Goal: Find contact information: Find contact information

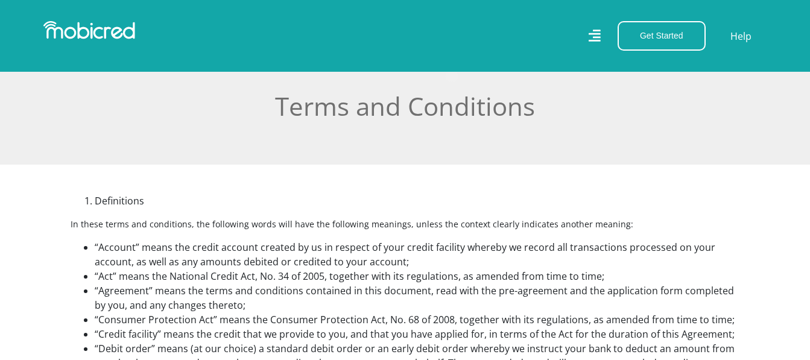
scroll to position [181, 0]
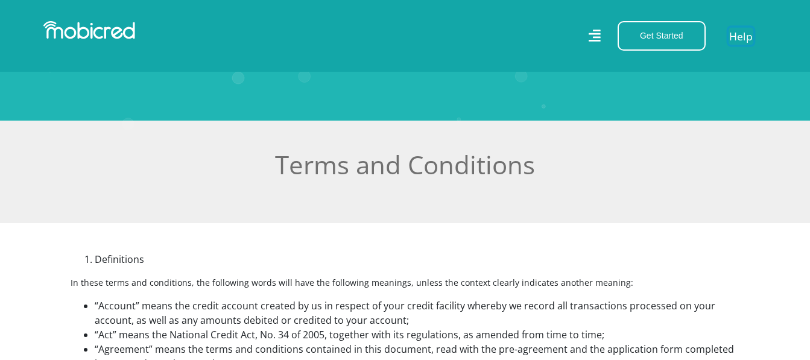
click at [734, 36] on link "Help" at bounding box center [740, 35] width 25 height 17
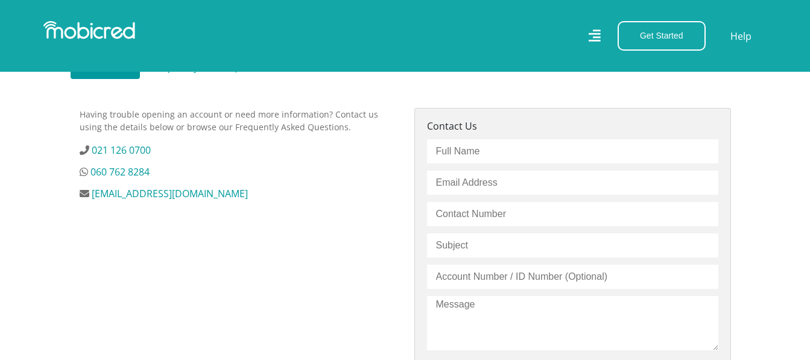
scroll to position [362, 0]
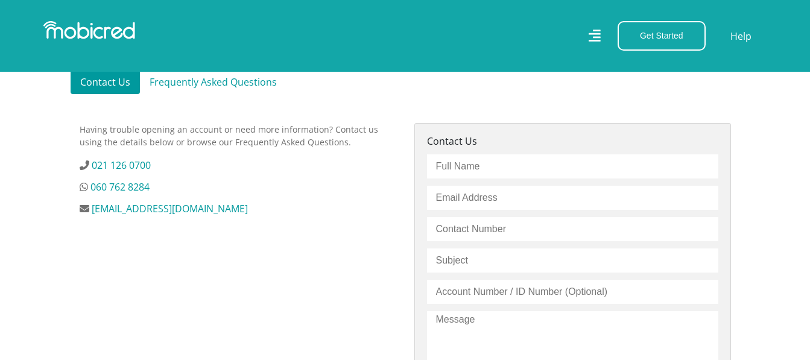
click at [611, 174] on input "text" at bounding box center [572, 166] width 291 height 24
click at [208, 209] on link "[EMAIL_ADDRESS][DOMAIN_NAME]" at bounding box center [170, 208] width 156 height 13
